Goal: Task Accomplishment & Management: Use online tool/utility

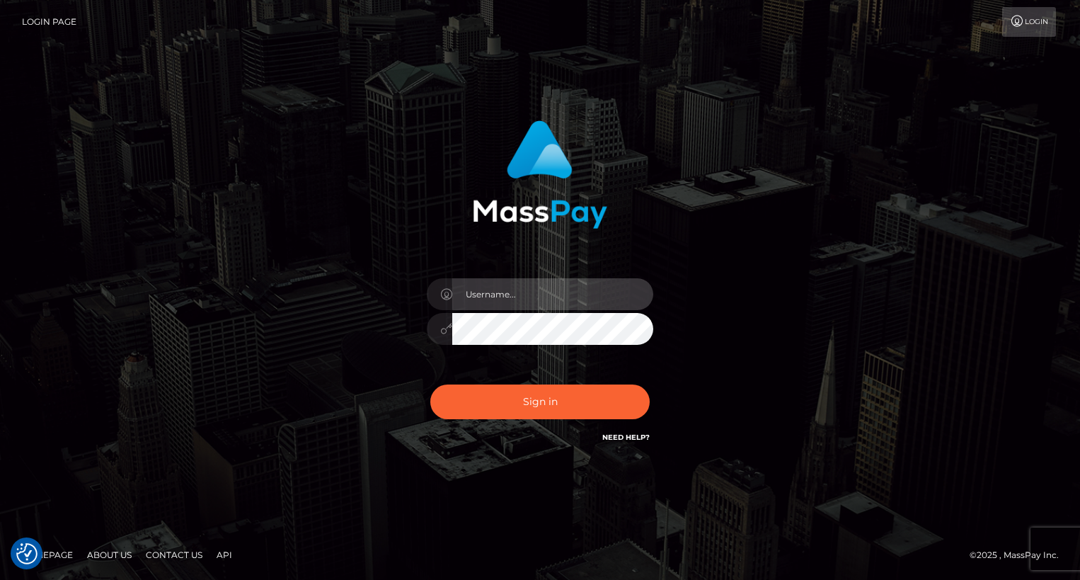
click at [545, 293] on input "text" at bounding box center [552, 294] width 201 height 32
type input "oli.fanvue"
click at [526, 294] on input "text" at bounding box center [552, 294] width 201 height 32
type input "oli.fanvue"
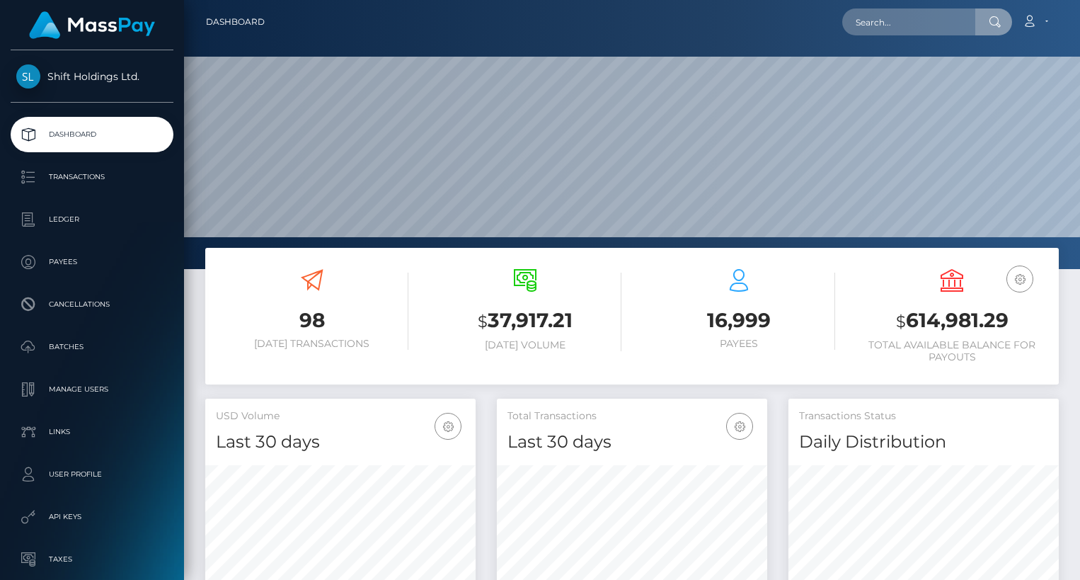
click at [914, 30] on input "text" at bounding box center [908, 21] width 133 height 27
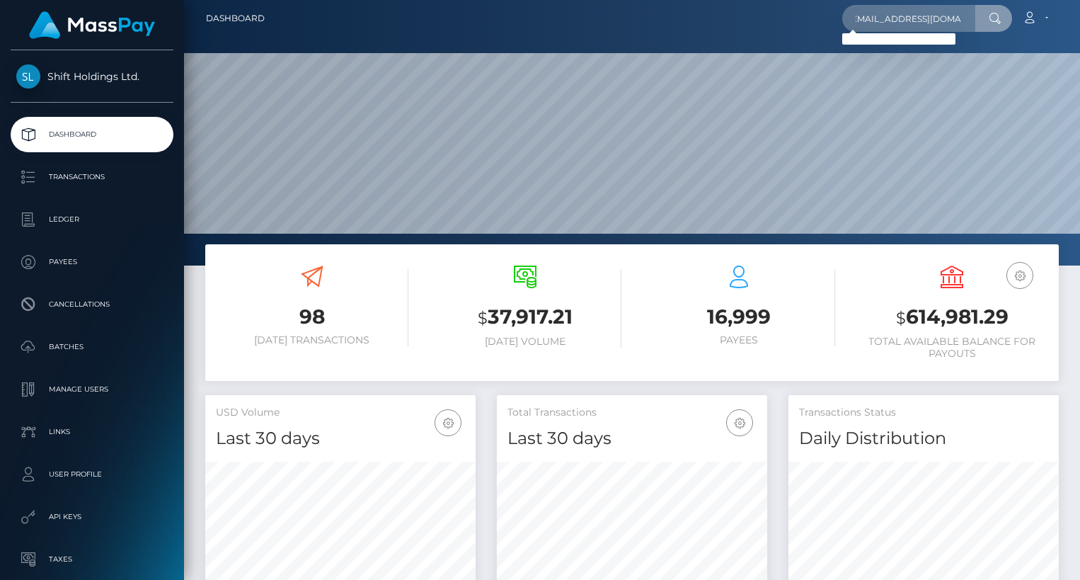
click at [901, 19] on input "[EMAIL_ADDRESS][DOMAIN_NAME]" at bounding box center [908, 18] width 133 height 27
type input "[EMAIL_ADDRESS][DOMAIN_NAME]"
